Goal: Task Accomplishment & Management: Complete application form

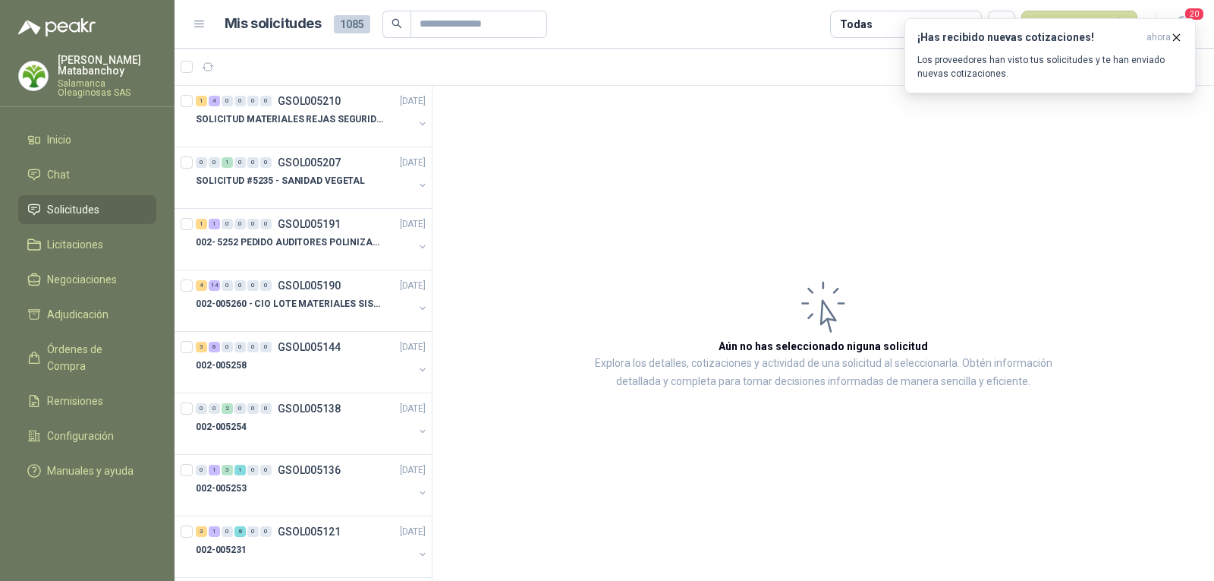
click at [98, 77] on div "[PERSON_NAME] Salamanca Oleaginosas SAS" at bounding box center [107, 76] width 99 height 42
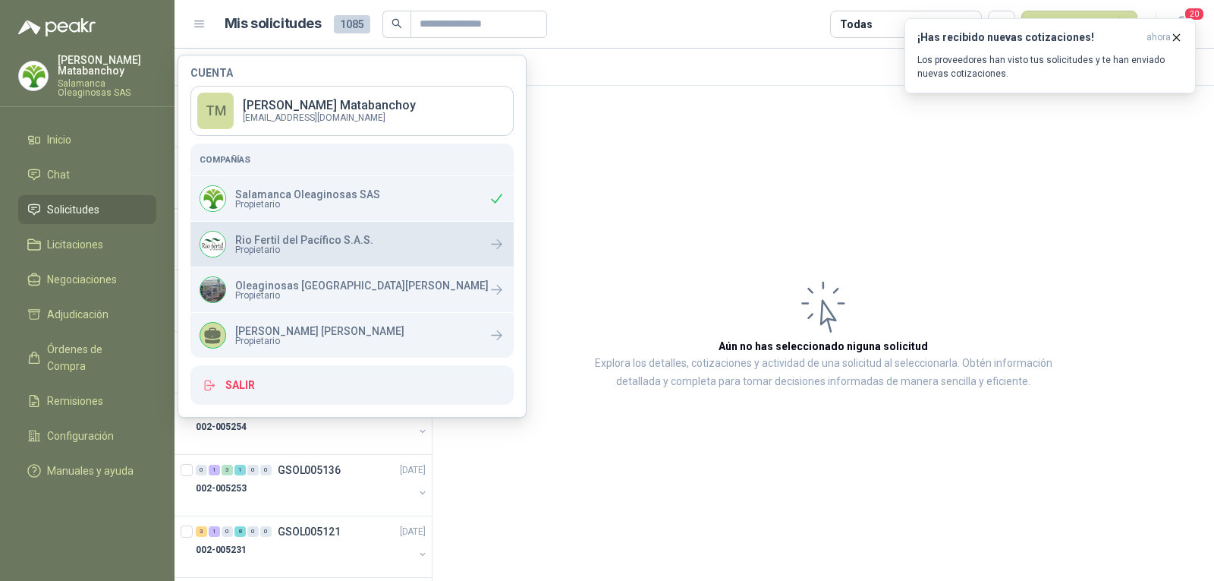
click at [284, 240] on p "Rio Fertil del Pacífico S.A.S." at bounding box center [304, 240] width 138 height 11
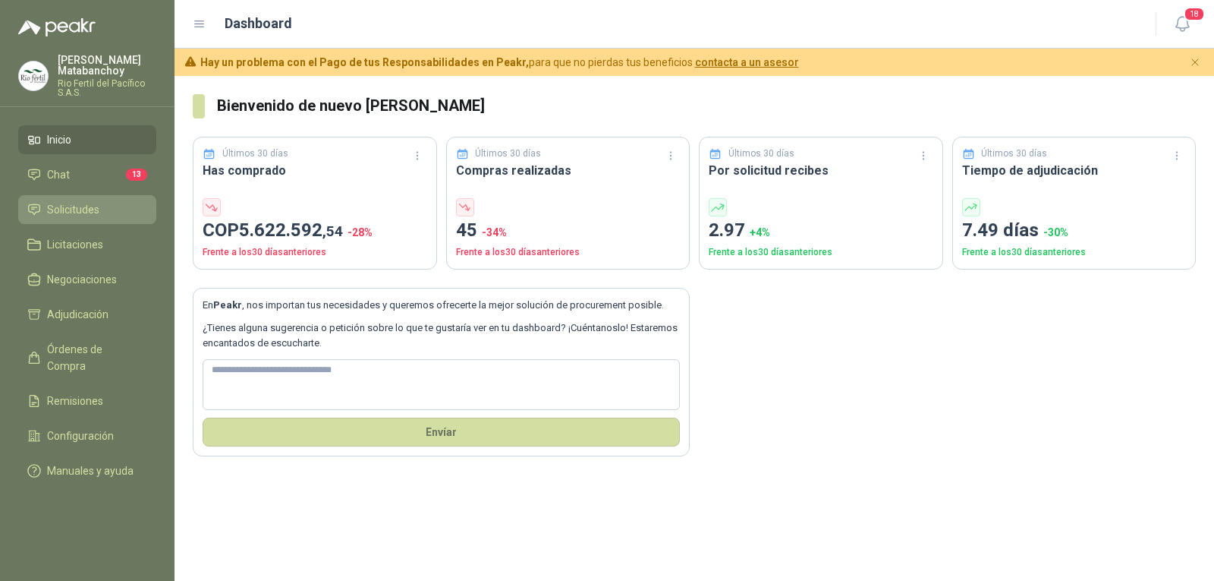
click at [74, 207] on span "Solicitudes" at bounding box center [73, 209] width 52 height 17
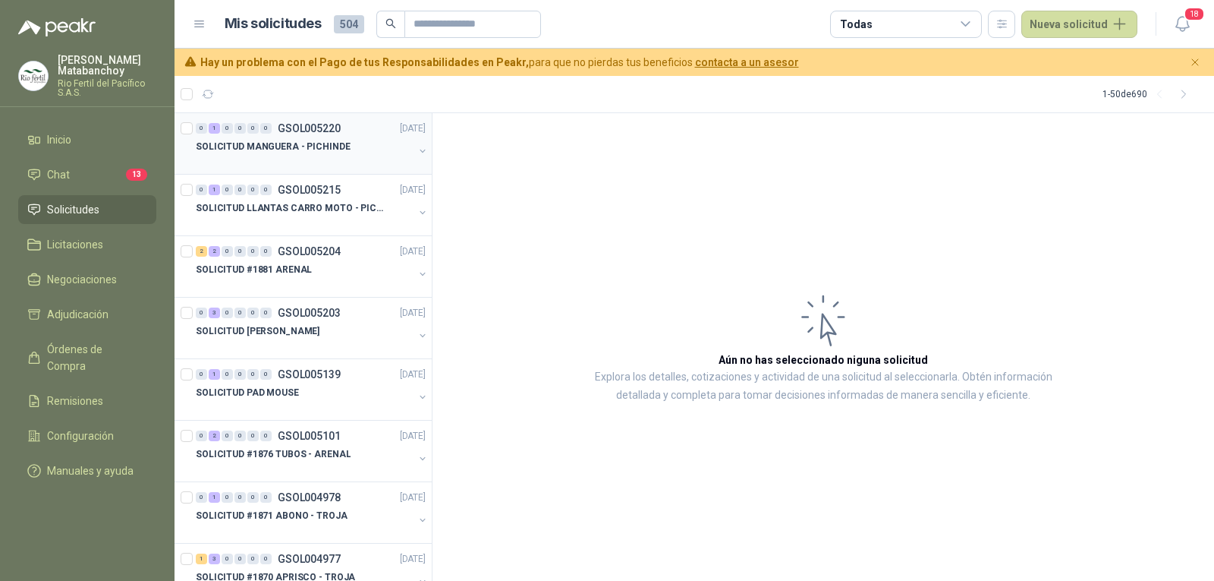
click at [320, 140] on p "SOLICITUD MANGUERA - PICHINDE" at bounding box center [273, 147] width 155 height 14
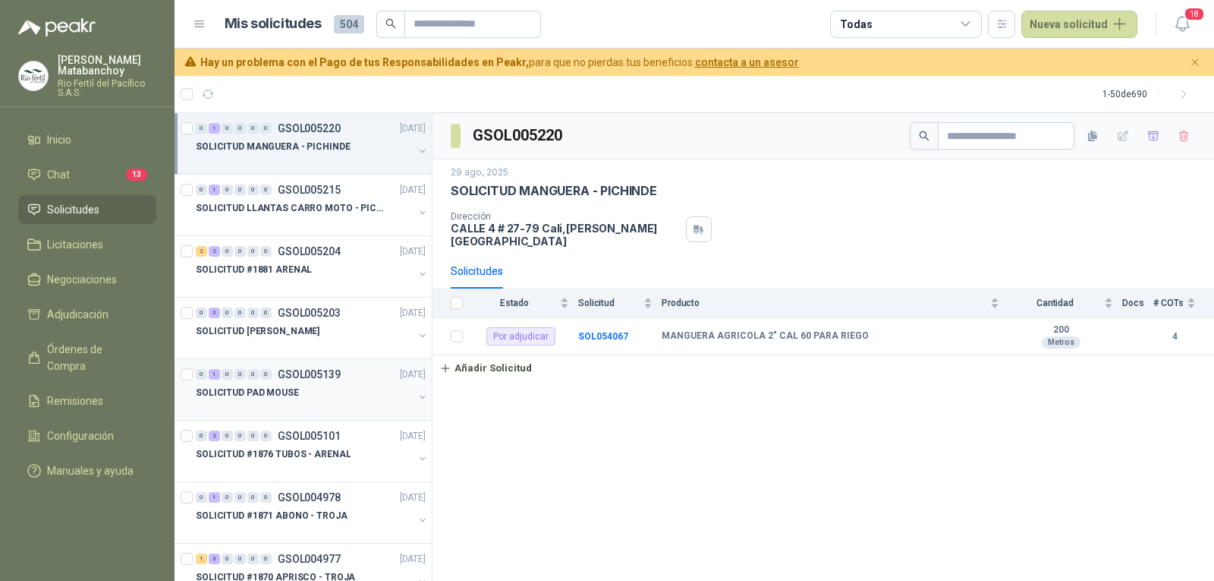
click at [301, 385] on div "SOLICITUD PAD MOUSE" at bounding box center [305, 392] width 218 height 18
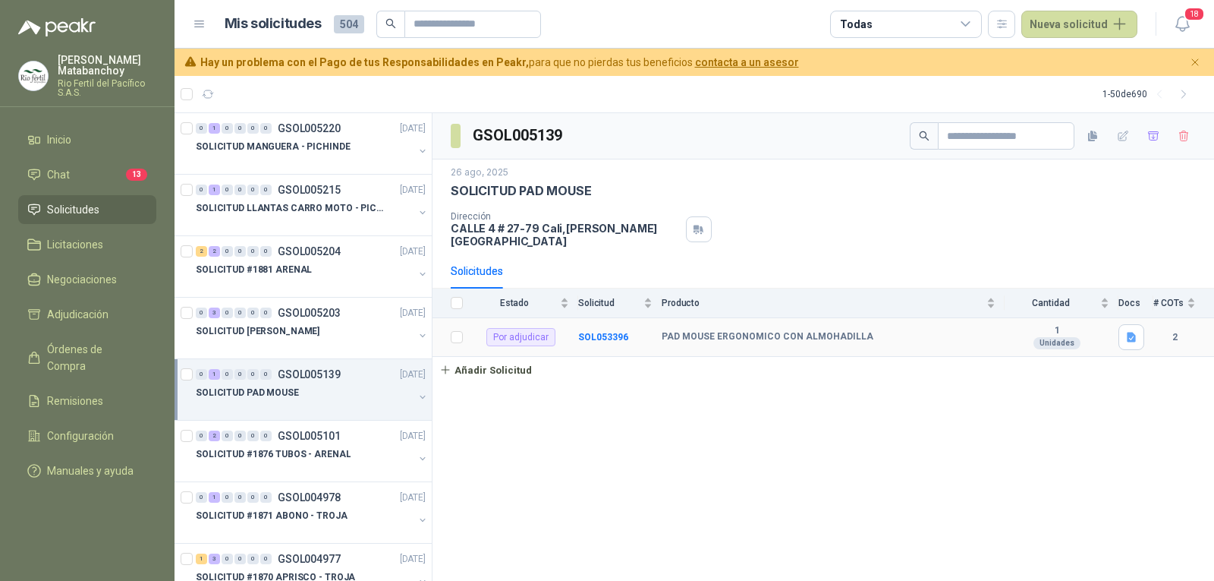
click at [669, 331] on b "PAD MOUSE ERGONOMICO CON ALMOHADILLA" at bounding box center [768, 337] width 212 height 12
copy b "PAD MOUSE ERGONOMICO CON ALMOHADILLA"
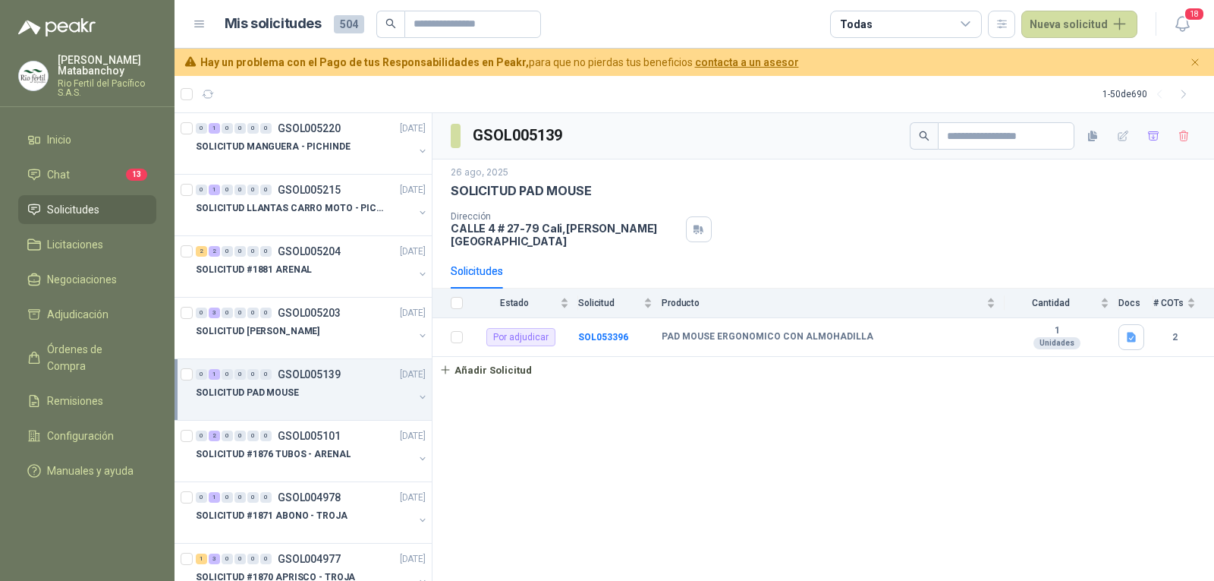
click at [747, 413] on div "GSOL005139 26 ago, 2025 SOLICITUD PAD MOUSE Dirección CALLE 4 # 27-79 Cali , Va…" at bounding box center [824, 347] width 782 height 468
click at [1135, 226] on div "Dirección CALLE 4 # 27-79 Cali , Valle del Cauca" at bounding box center [823, 229] width 745 height 36
click at [1083, 22] on button "Nueva solicitud" at bounding box center [1080, 24] width 116 height 27
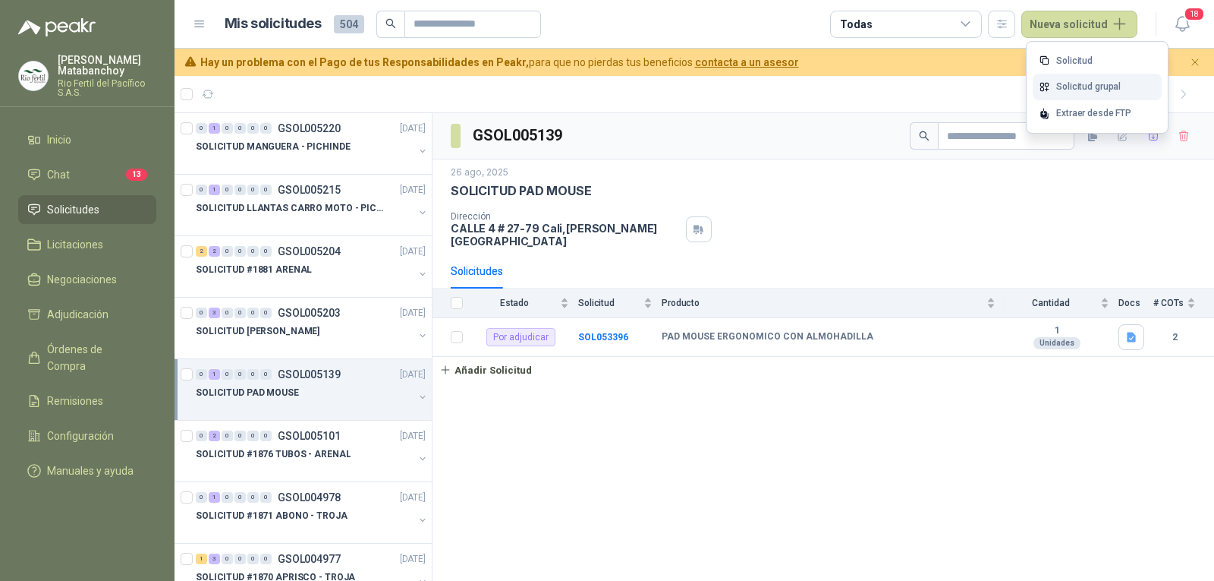
click at [1075, 85] on link "Solicitud grupal" at bounding box center [1097, 87] width 129 height 27
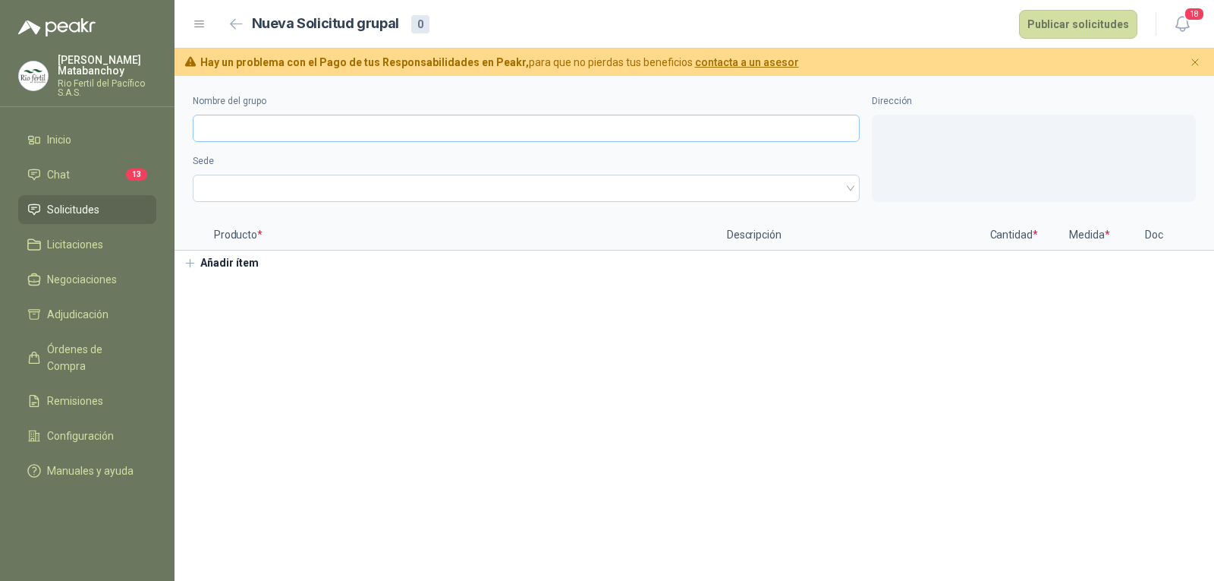
click at [568, 137] on input "Nombre del grupo" at bounding box center [526, 128] width 667 height 27
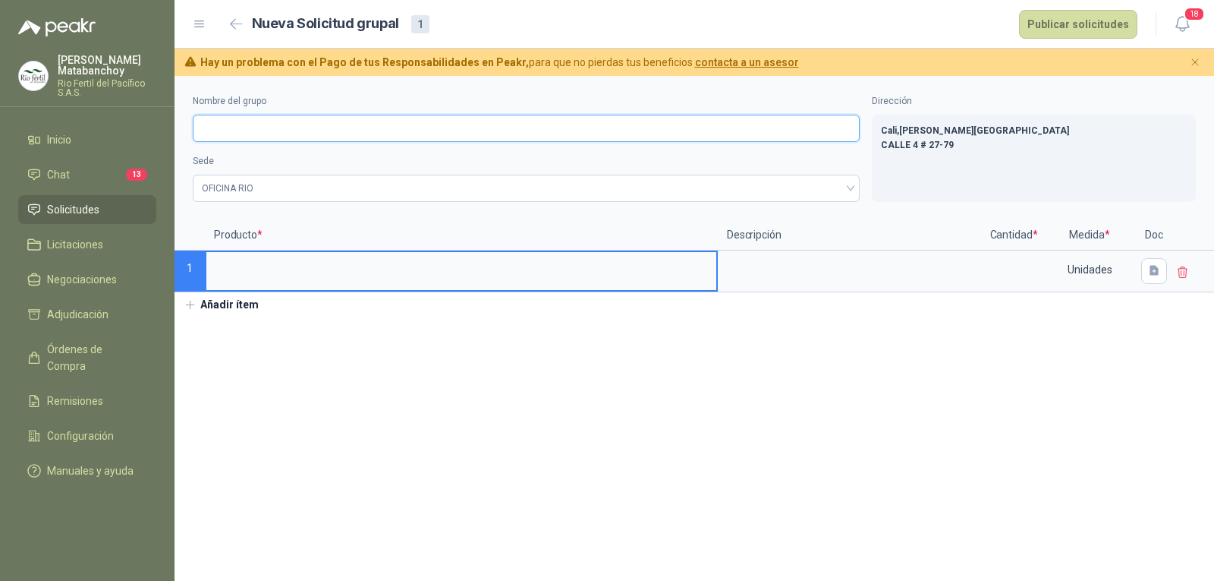
click at [562, 131] on input "Nombre del grupo" at bounding box center [526, 128] width 667 height 27
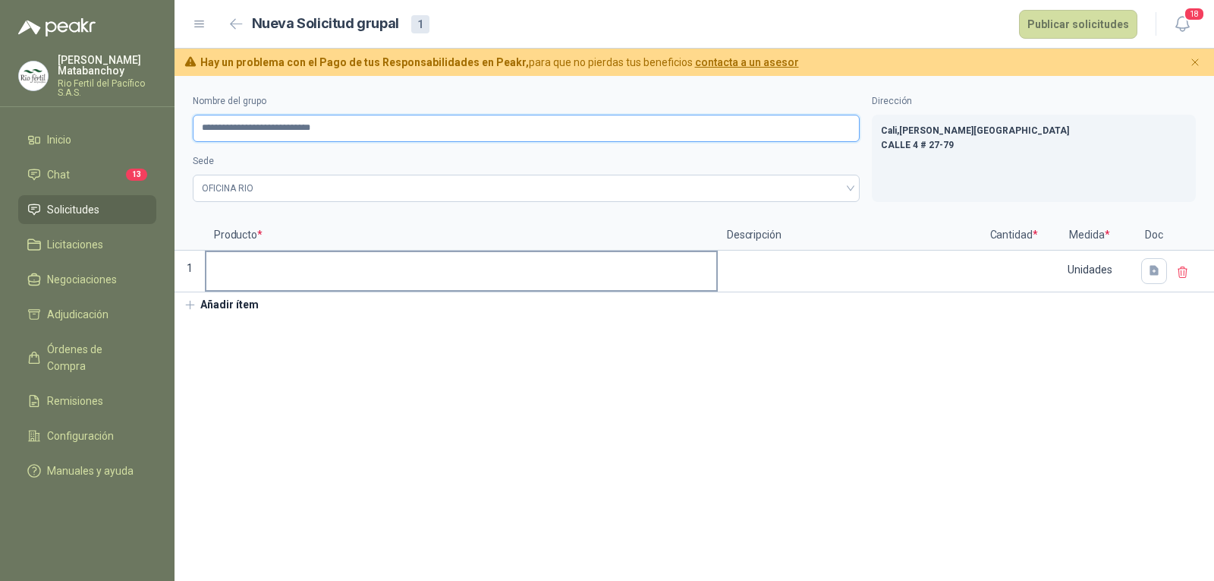
type input "**********"
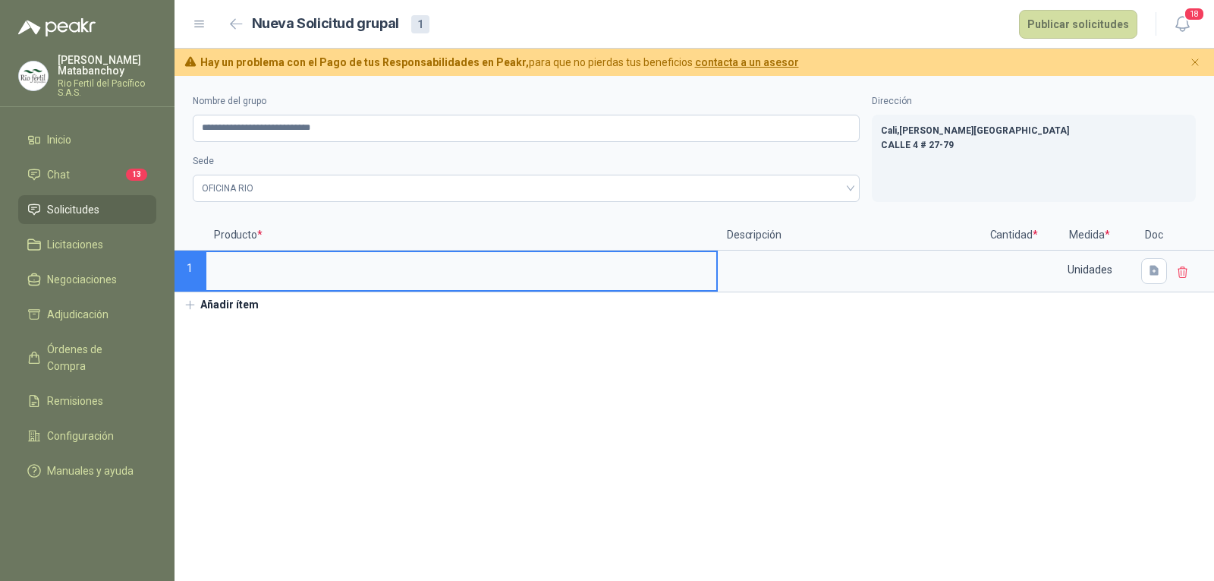
click at [266, 265] on input at bounding box center [461, 267] width 510 height 30
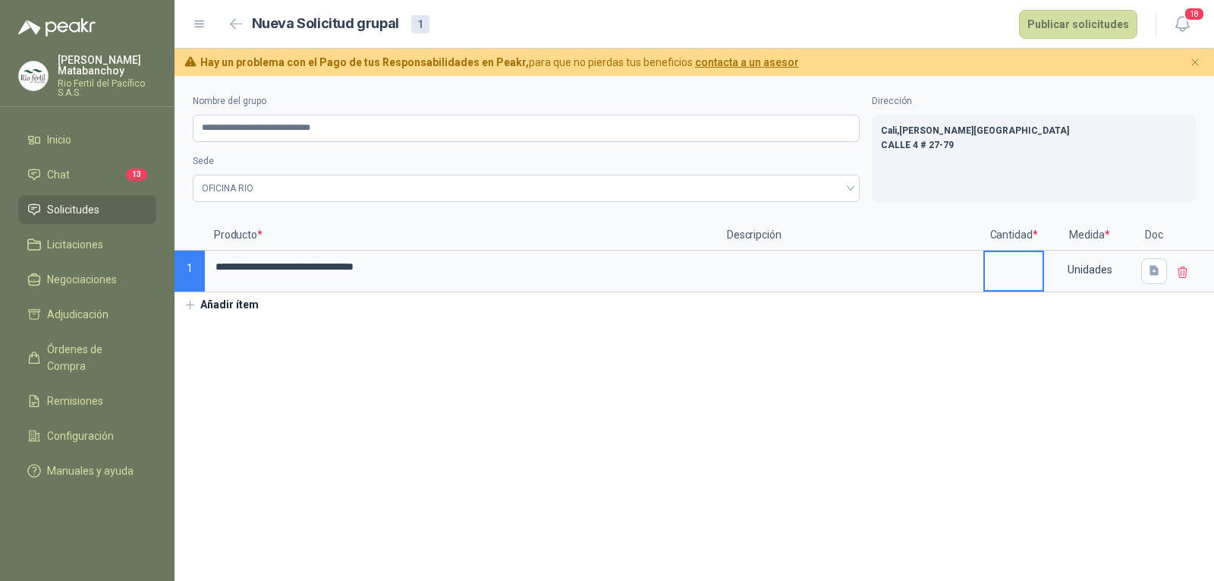
click at [1022, 274] on input at bounding box center [1014, 267] width 58 height 30
type input "*"
click at [864, 470] on section "**********" at bounding box center [695, 328] width 1040 height 505
click at [1075, 31] on button "Publicar solicitudes" at bounding box center [1078, 24] width 118 height 29
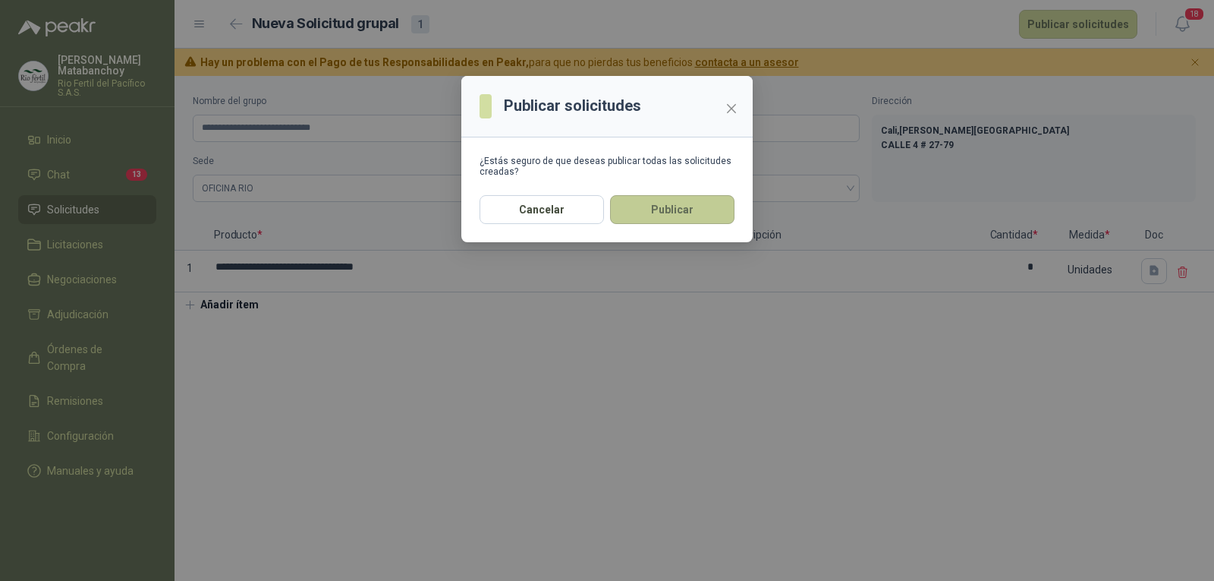
click at [711, 209] on button "Publicar" at bounding box center [672, 209] width 124 height 29
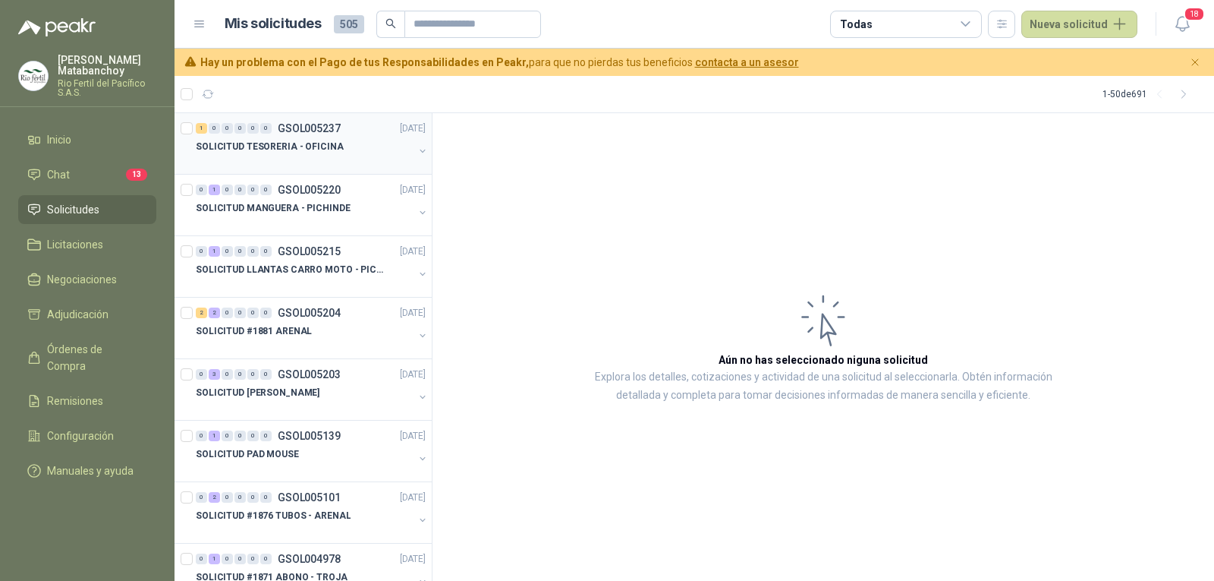
click at [332, 140] on p "SOLICITUD TESORERIA - OFICINA" at bounding box center [270, 147] width 148 height 14
